Goal: Check status

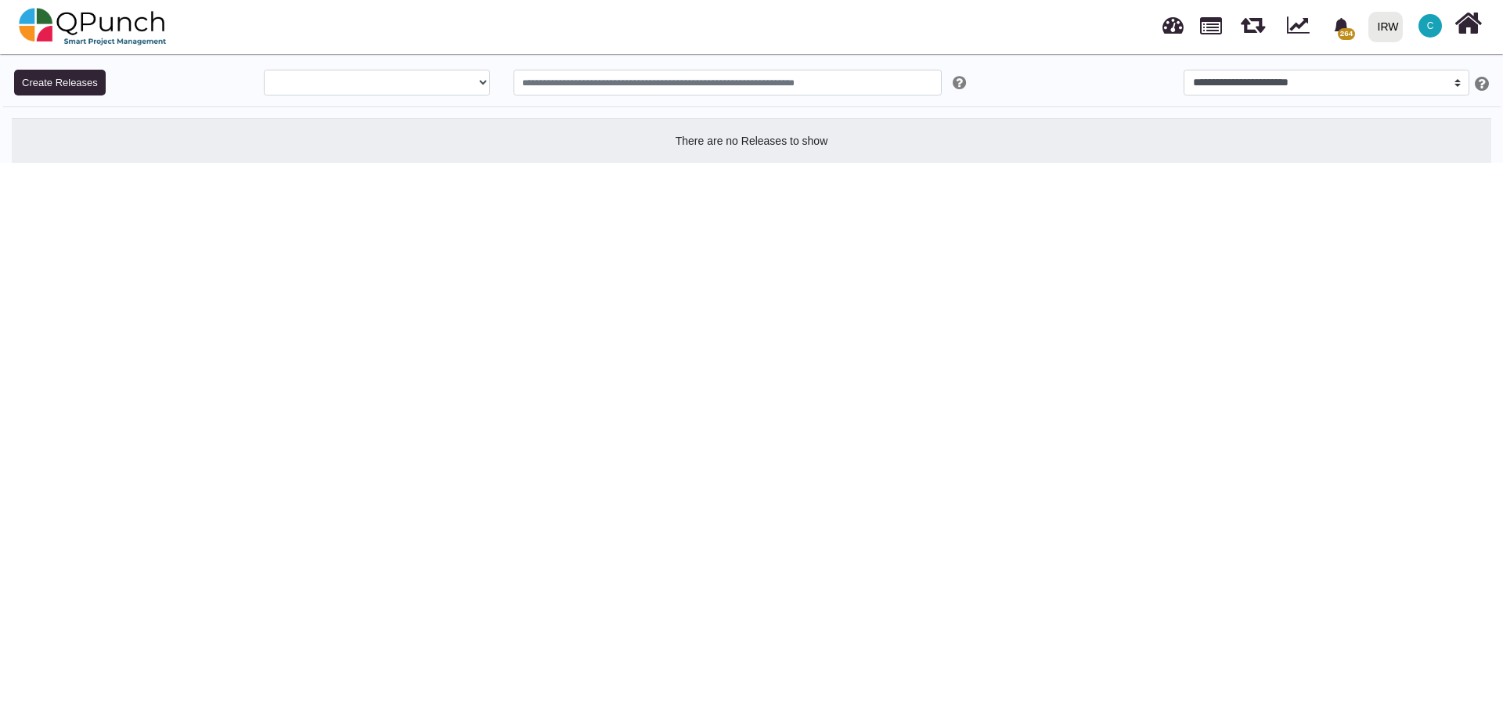
select select
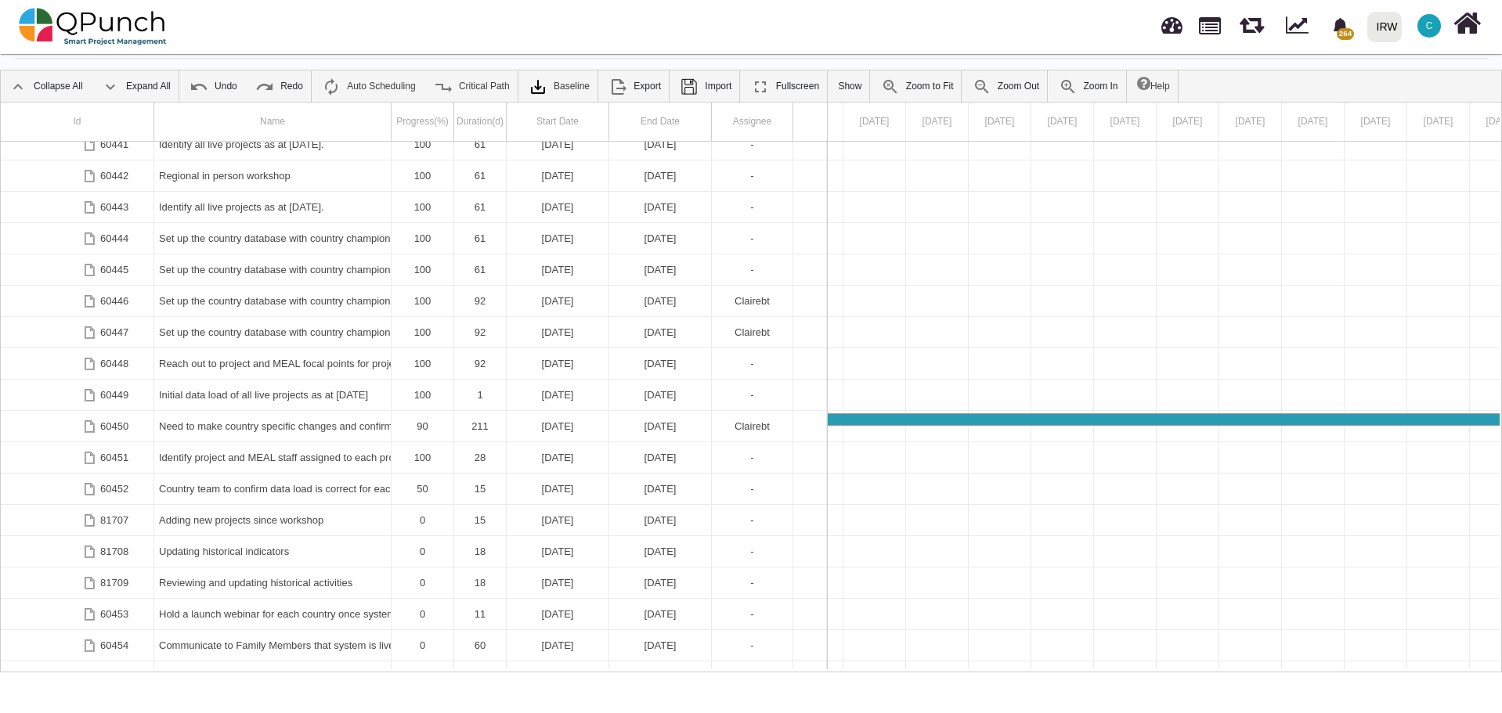
scroll to position [4523, 0]
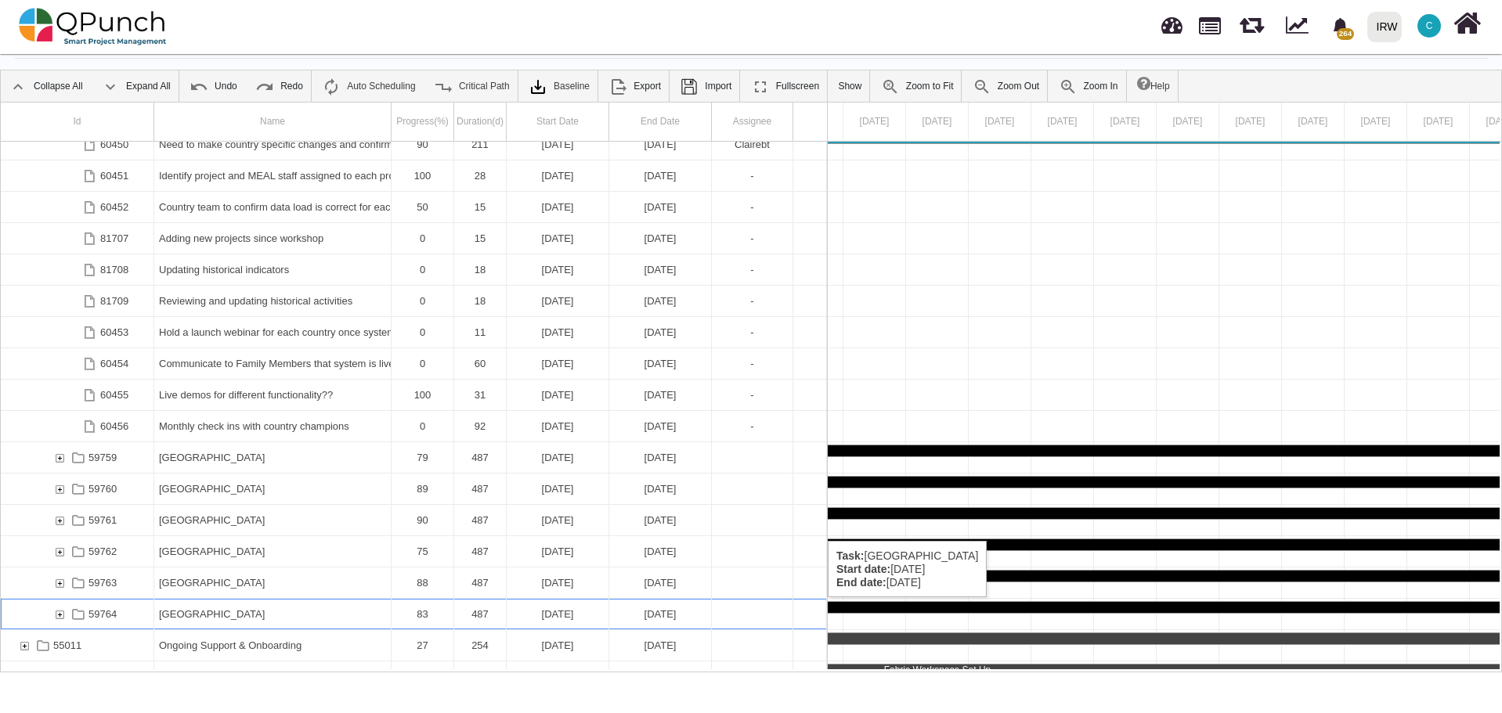
click at [59, 613] on div "59764" at bounding box center [59, 614] width 14 height 31
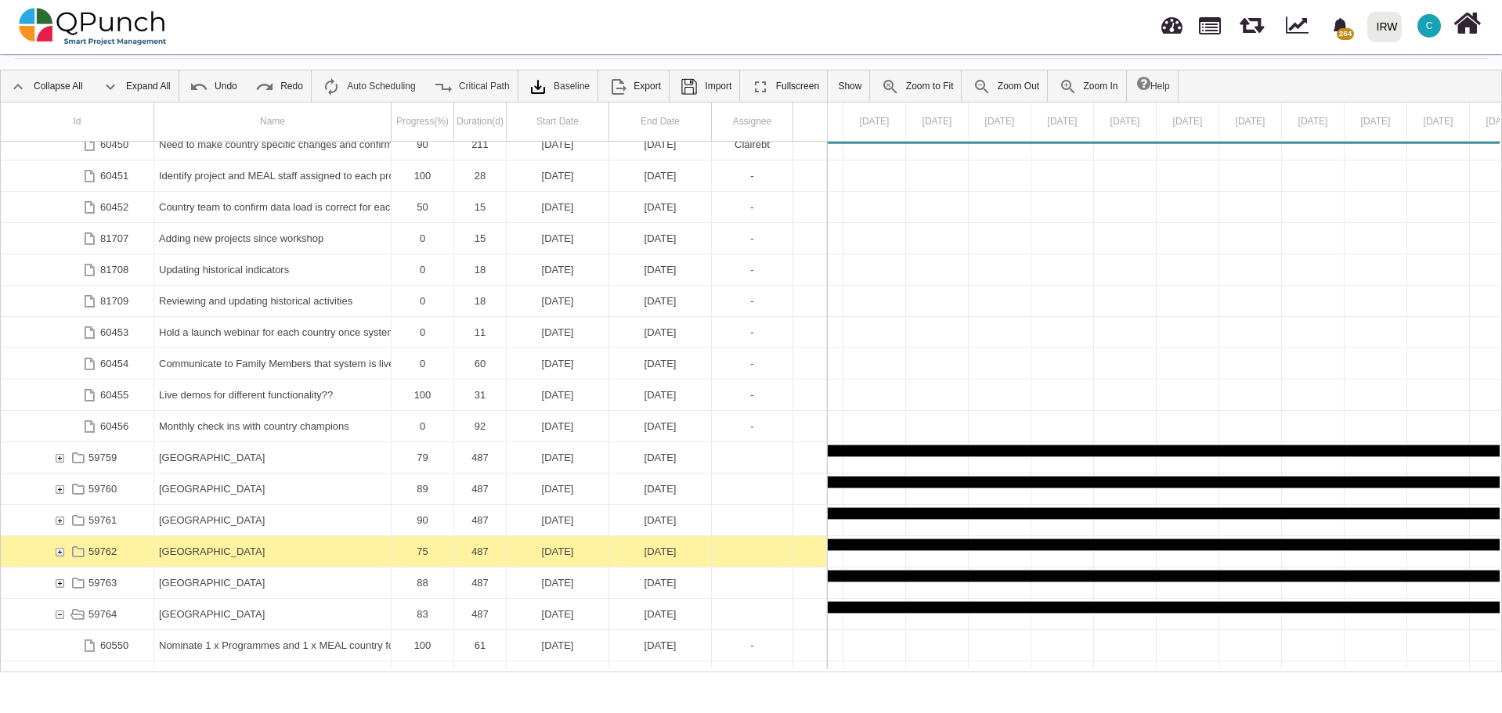
scroll to position [4664, 0]
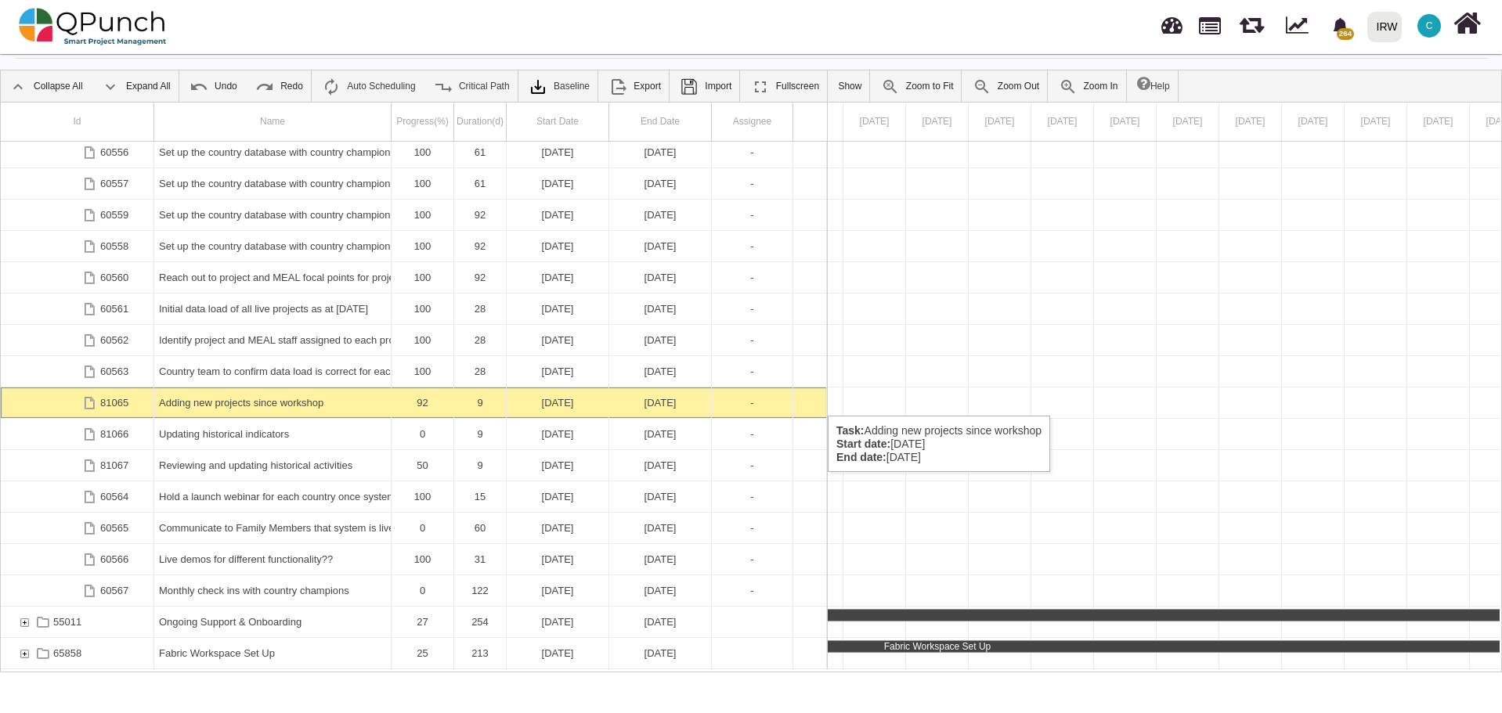
click at [271, 400] on div "Adding new projects since workshop" at bounding box center [272, 403] width 227 height 31
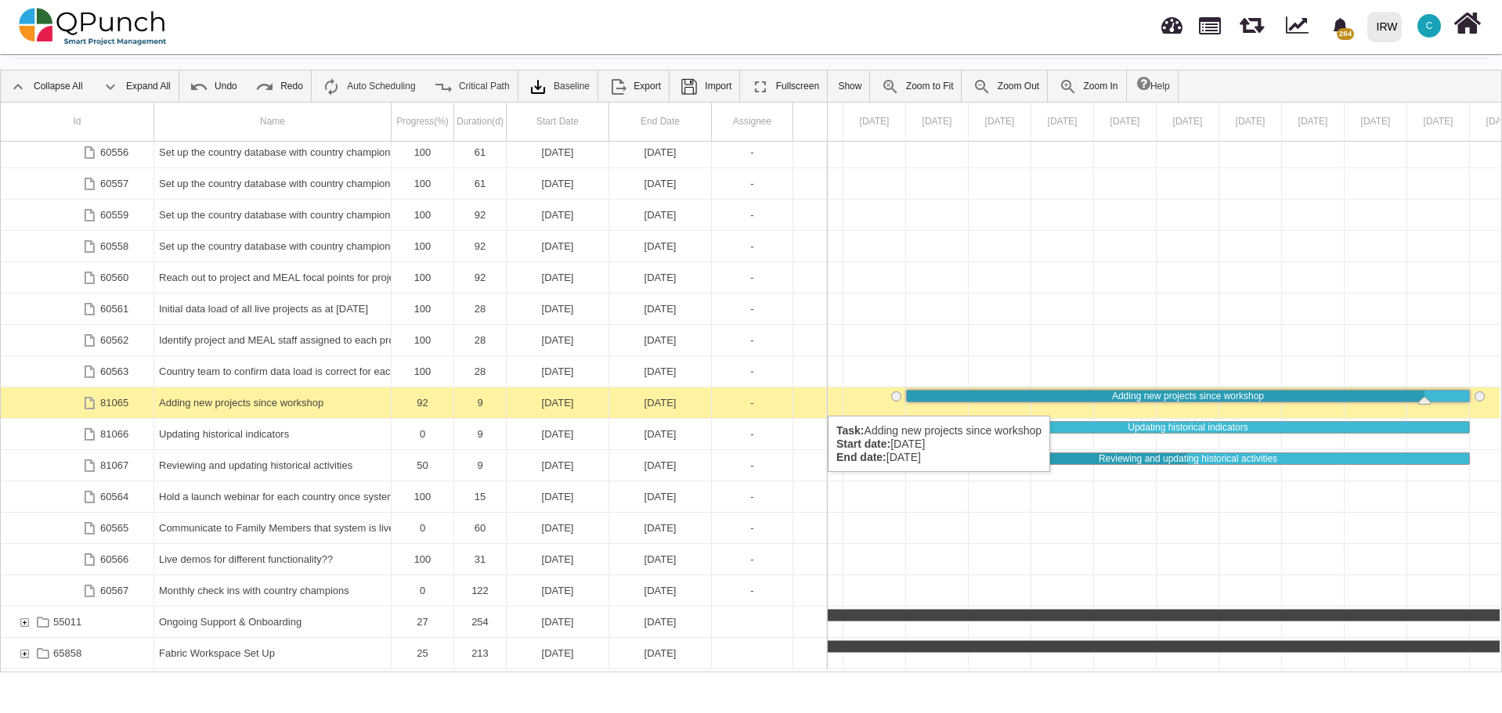
click at [271, 400] on div "Adding new projects since workshop" at bounding box center [272, 403] width 227 height 31
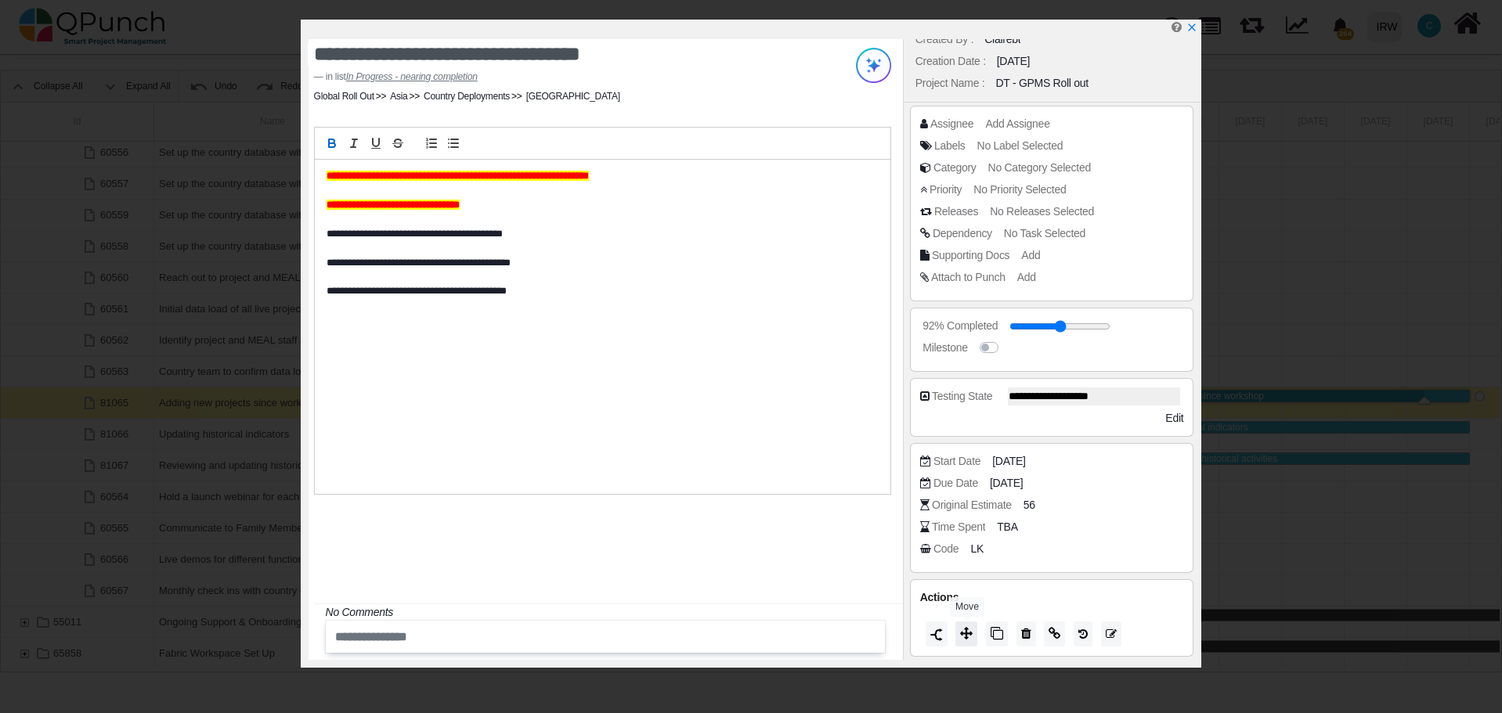
click at [967, 633] on icon at bounding box center [966, 633] width 13 height 13
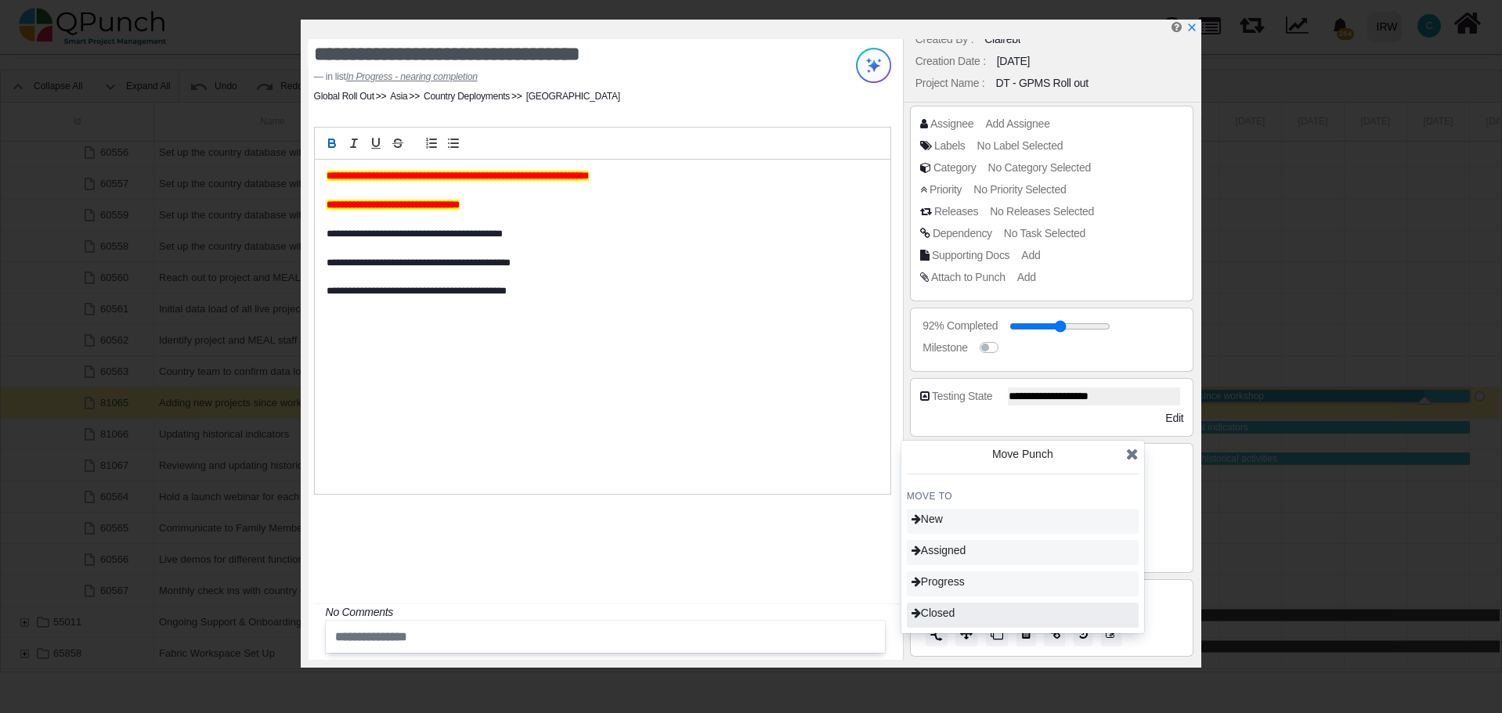
click at [961, 613] on div "Closed" at bounding box center [1023, 615] width 232 height 25
type input "***"
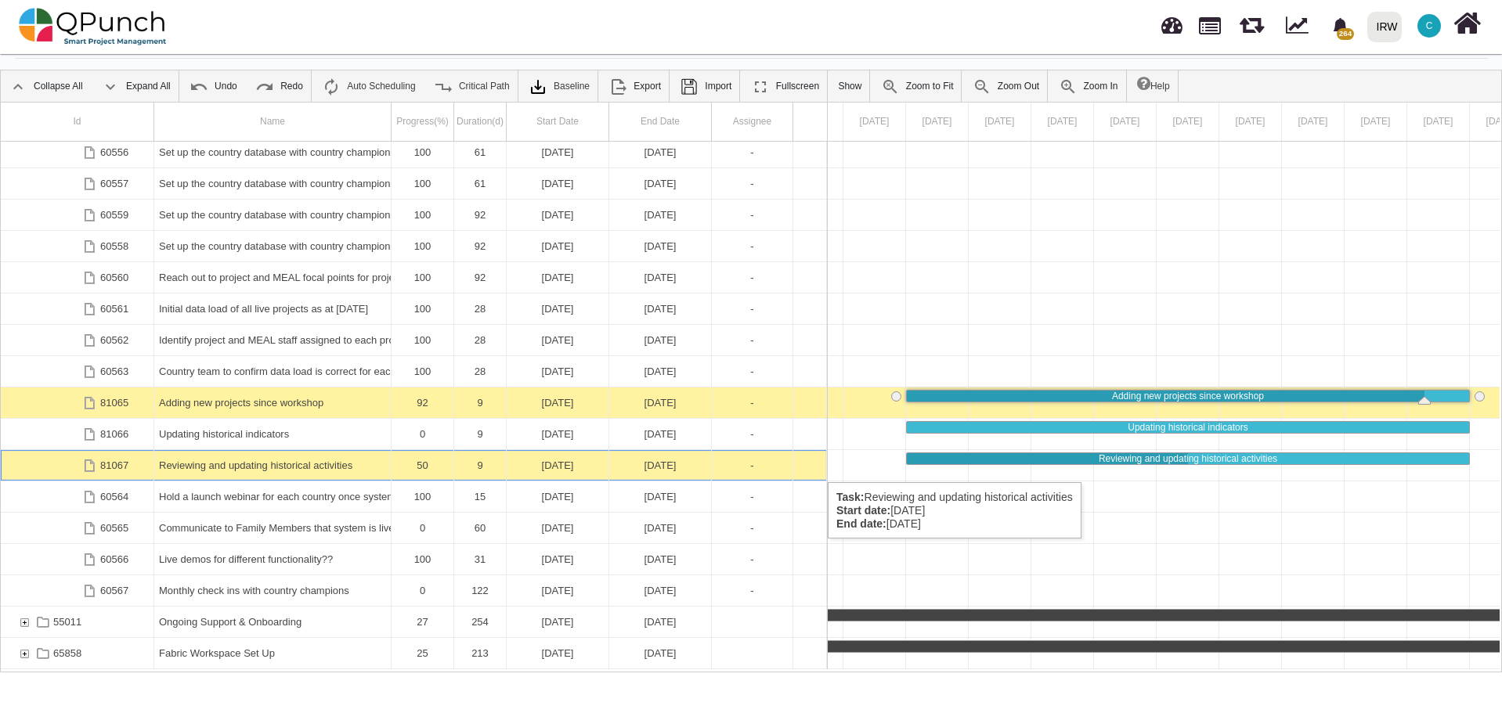
click at [309, 467] on div "Reviewing and updating historical activities" at bounding box center [272, 465] width 227 height 31
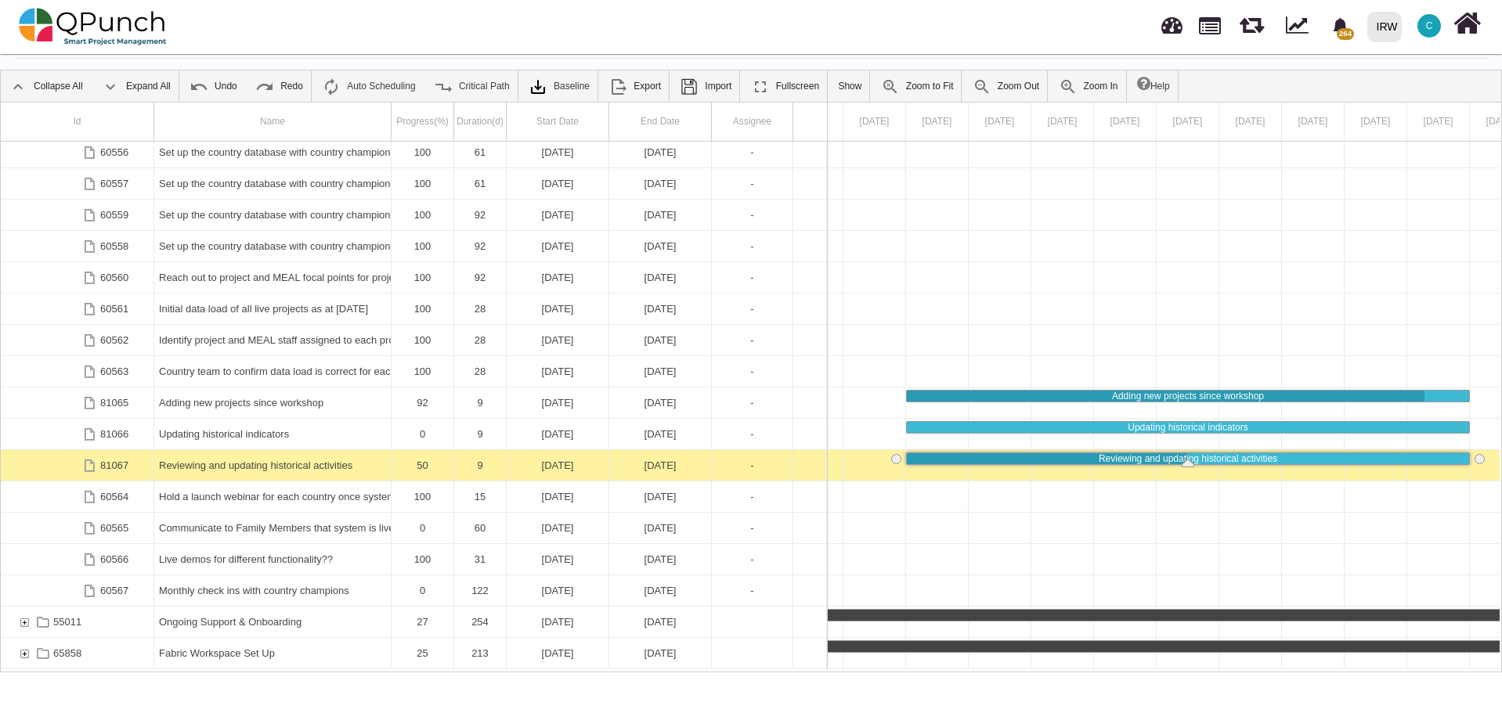
click at [309, 467] on div "Reviewing and updating historical activities" at bounding box center [272, 465] width 227 height 31
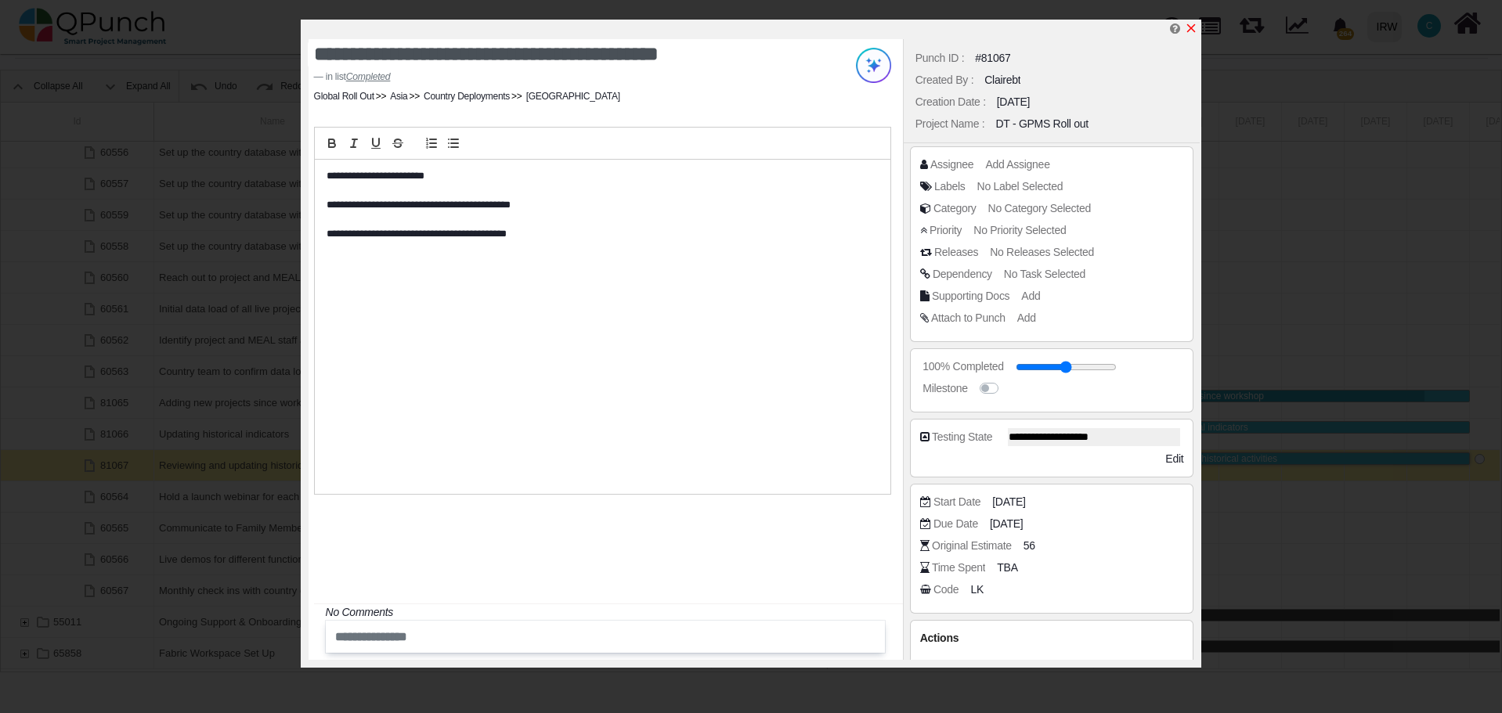
click at [1191, 31] on icon "x" at bounding box center [1191, 28] width 9 height 9
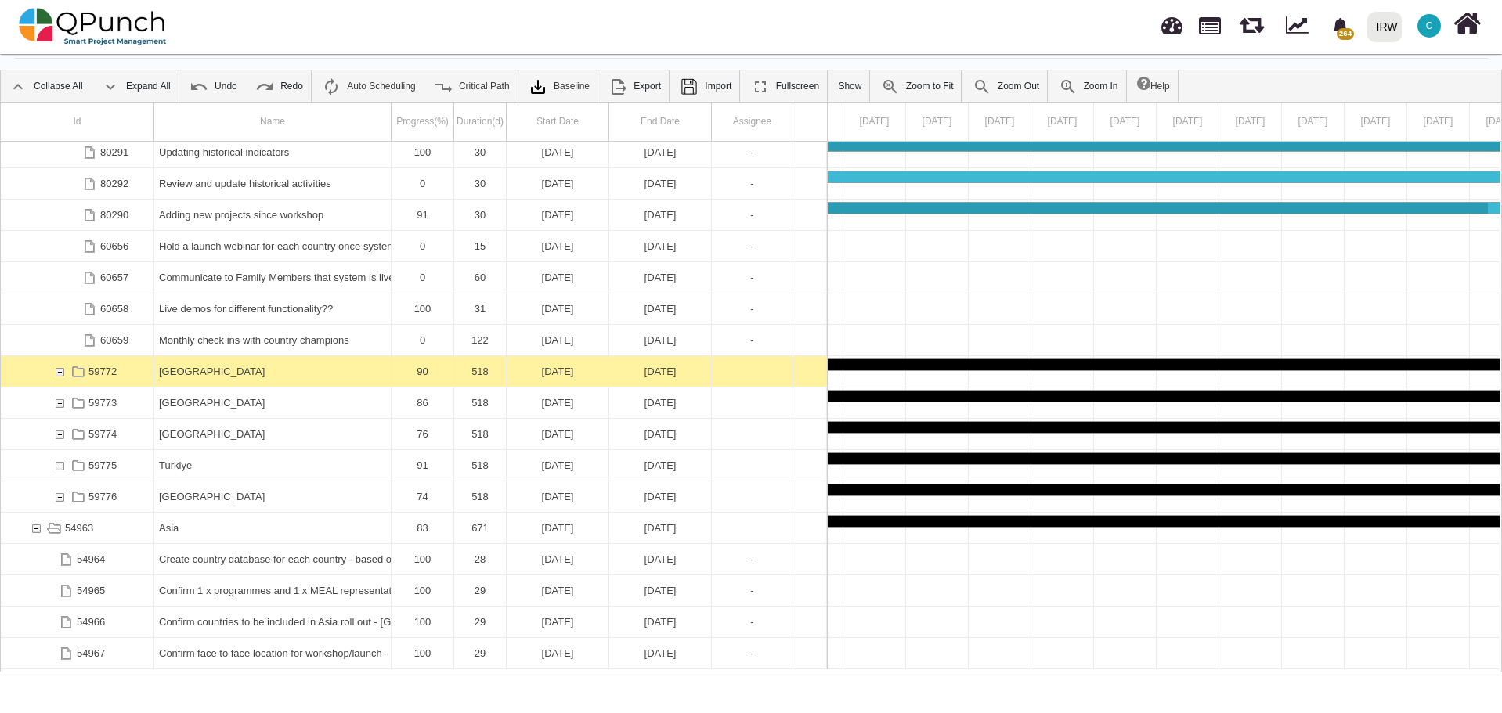
scroll to position [2667, 0]
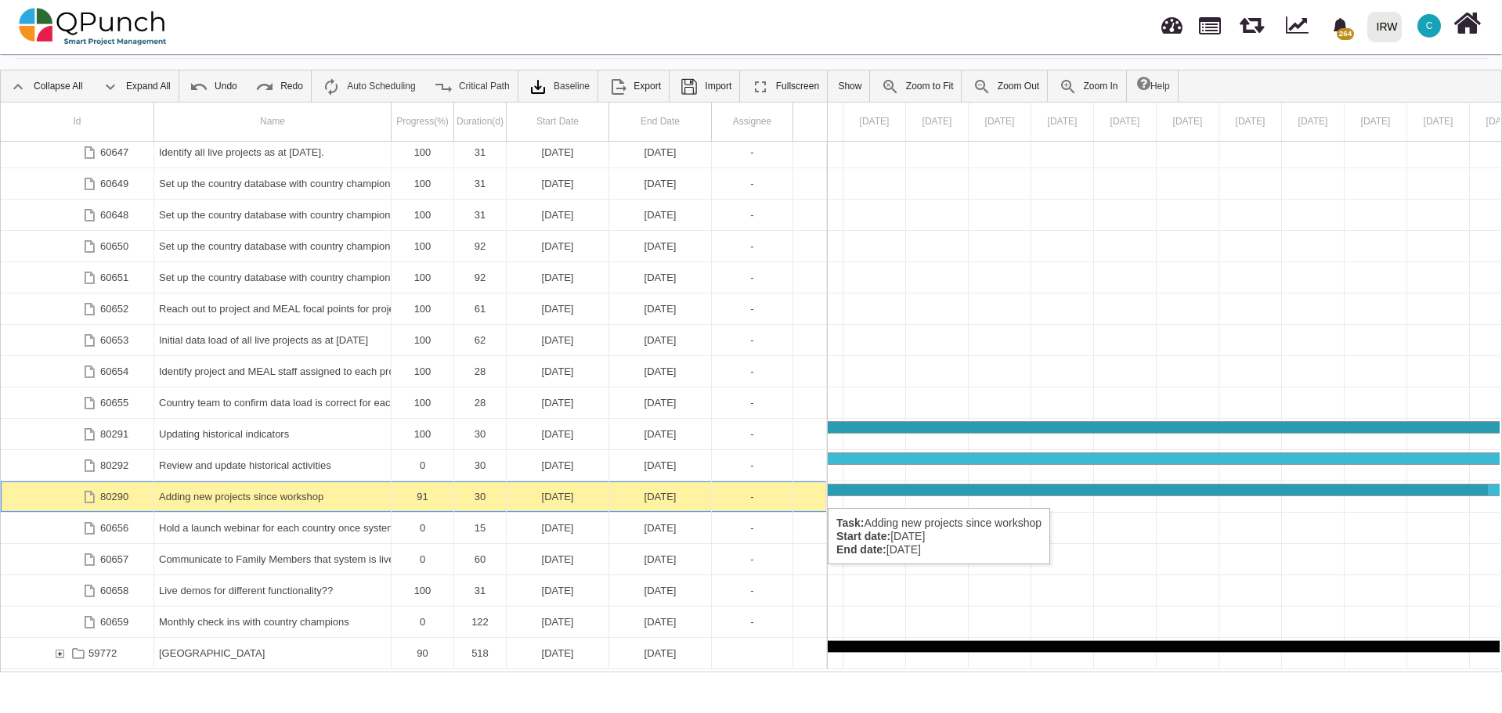
click at [249, 493] on div "Adding new projects since workshop" at bounding box center [272, 497] width 227 height 31
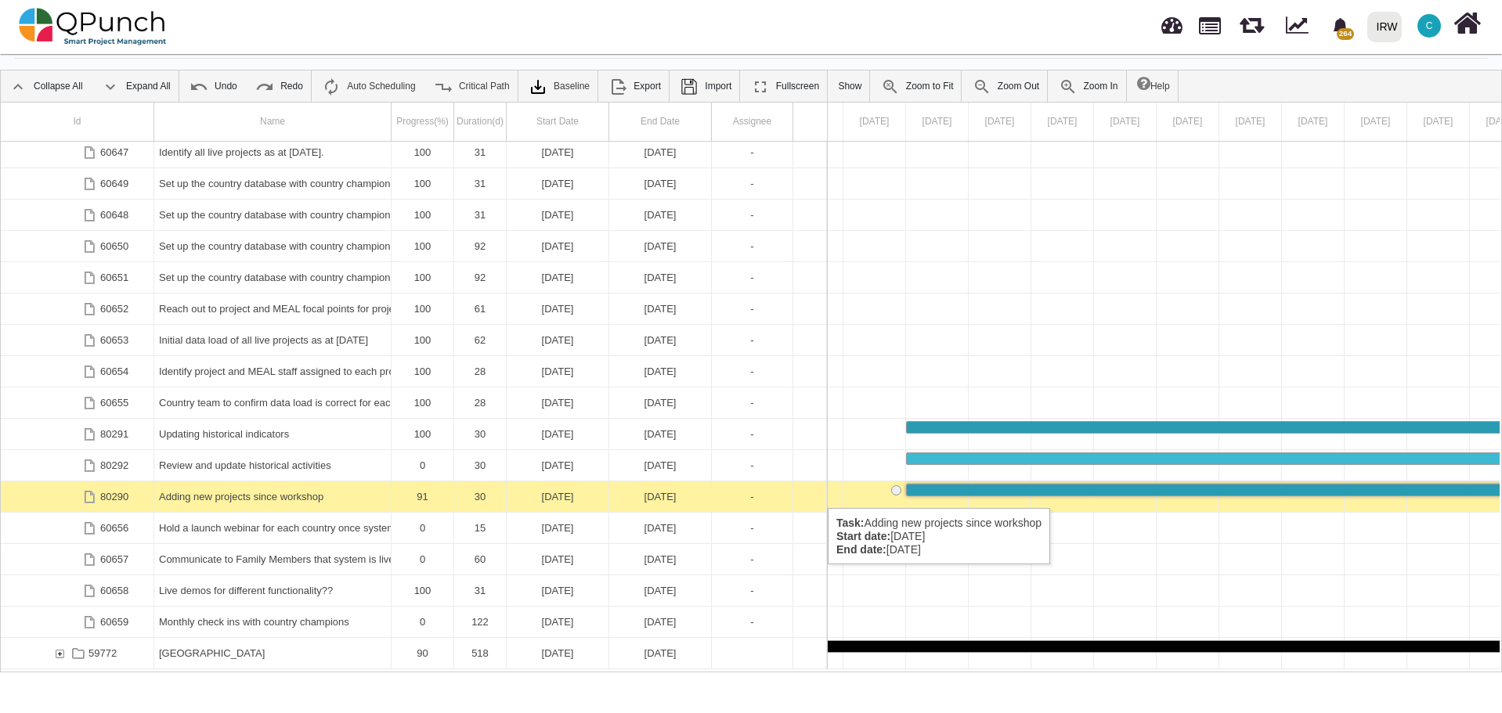
click at [249, 493] on div "Adding new projects since workshop" at bounding box center [272, 497] width 227 height 31
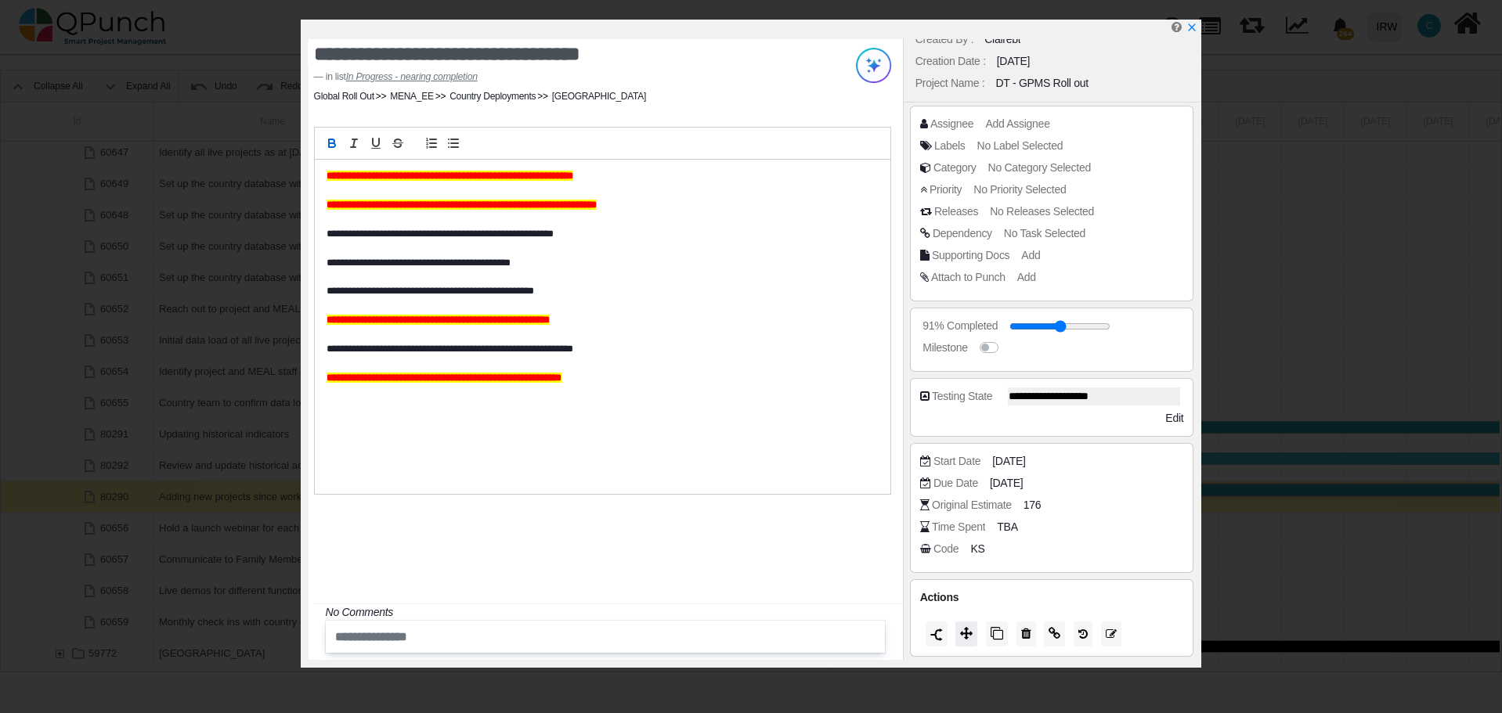
click at [968, 630] on icon at bounding box center [966, 633] width 13 height 13
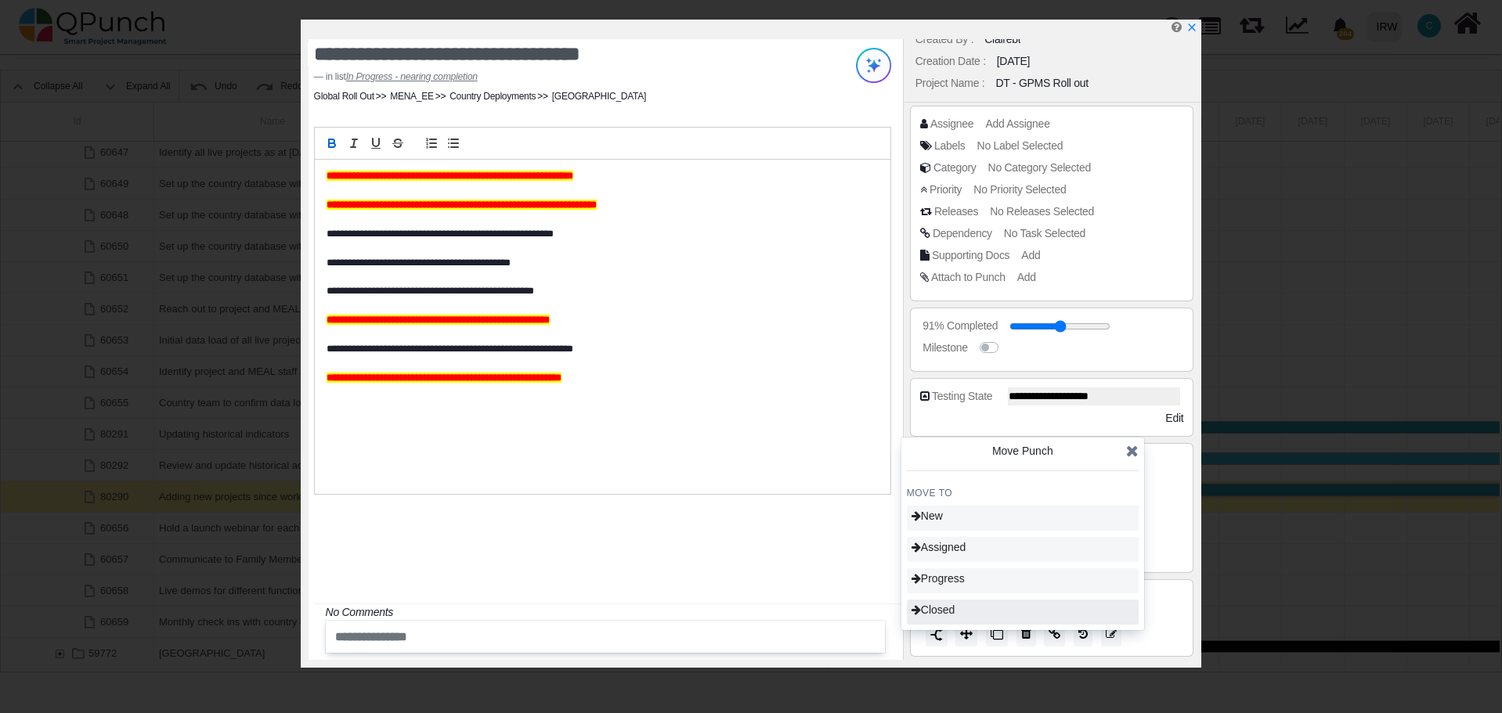
click at [962, 607] on div "Closed" at bounding box center [1023, 612] width 232 height 25
type input "***"
